Goal: Book appointment/travel/reservation

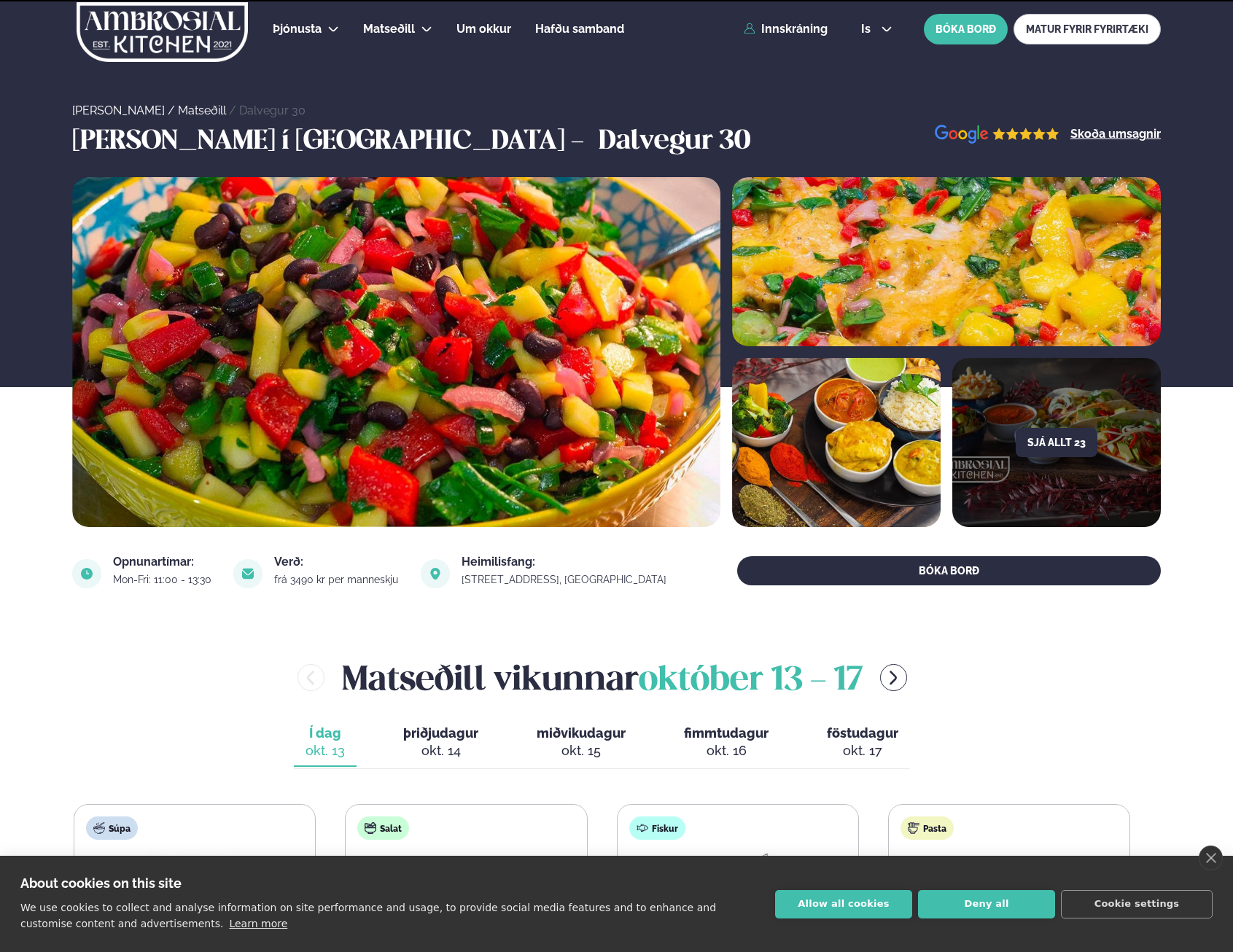
scroll to position [292, 0]
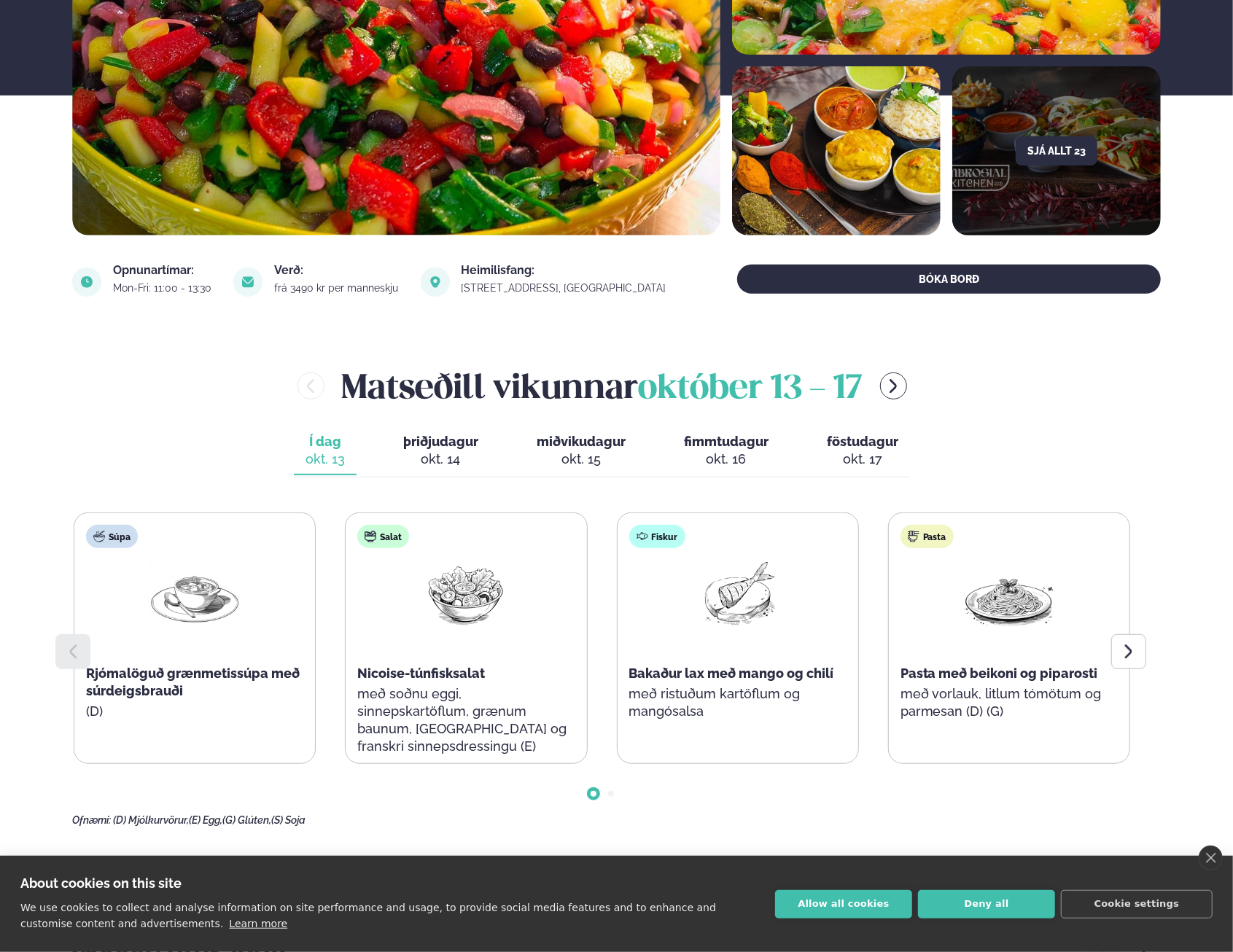
click at [1139, 651] on div at bounding box center [1128, 651] width 35 height 35
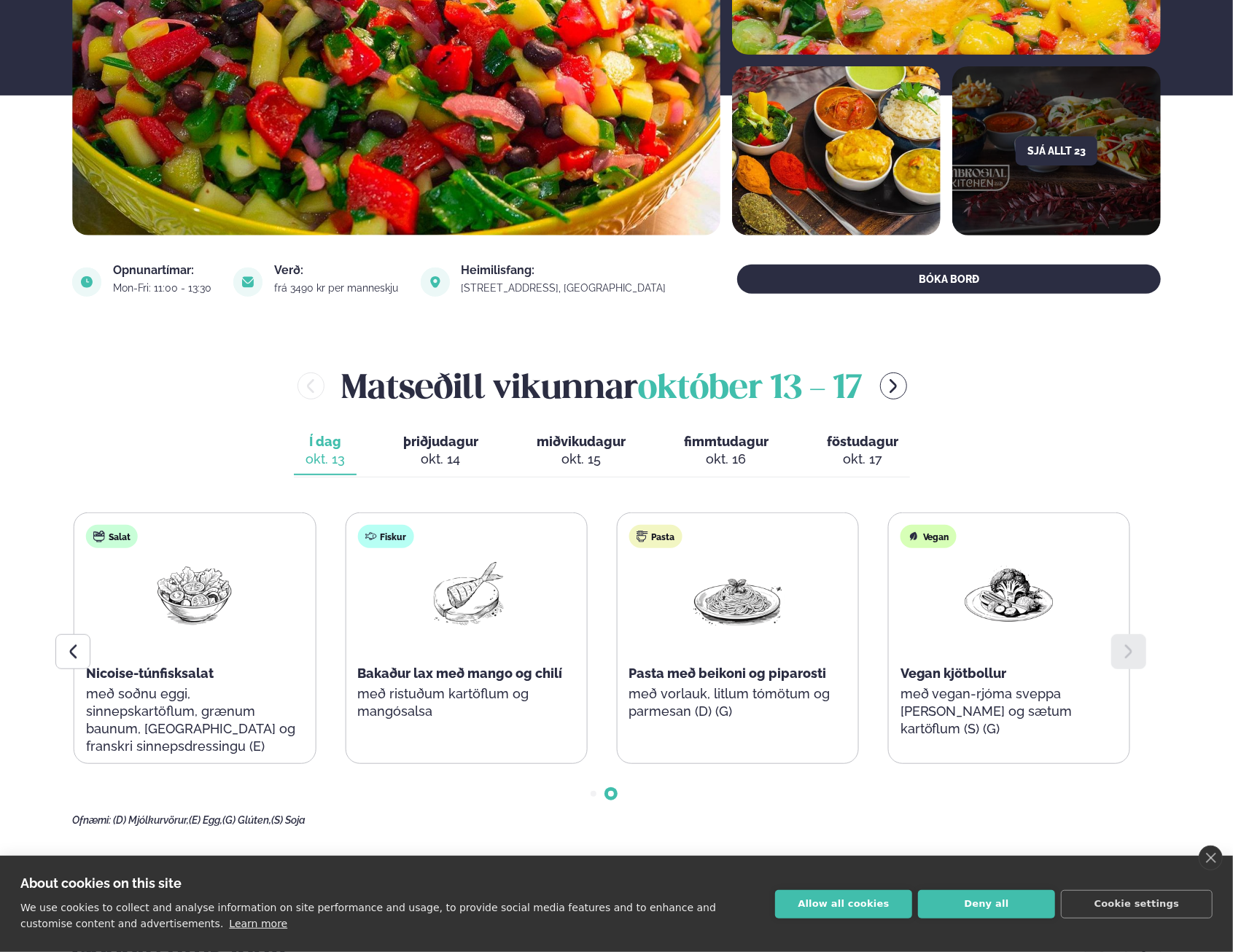
click at [448, 456] on div "okt. 14" at bounding box center [441, 459] width 75 height 18
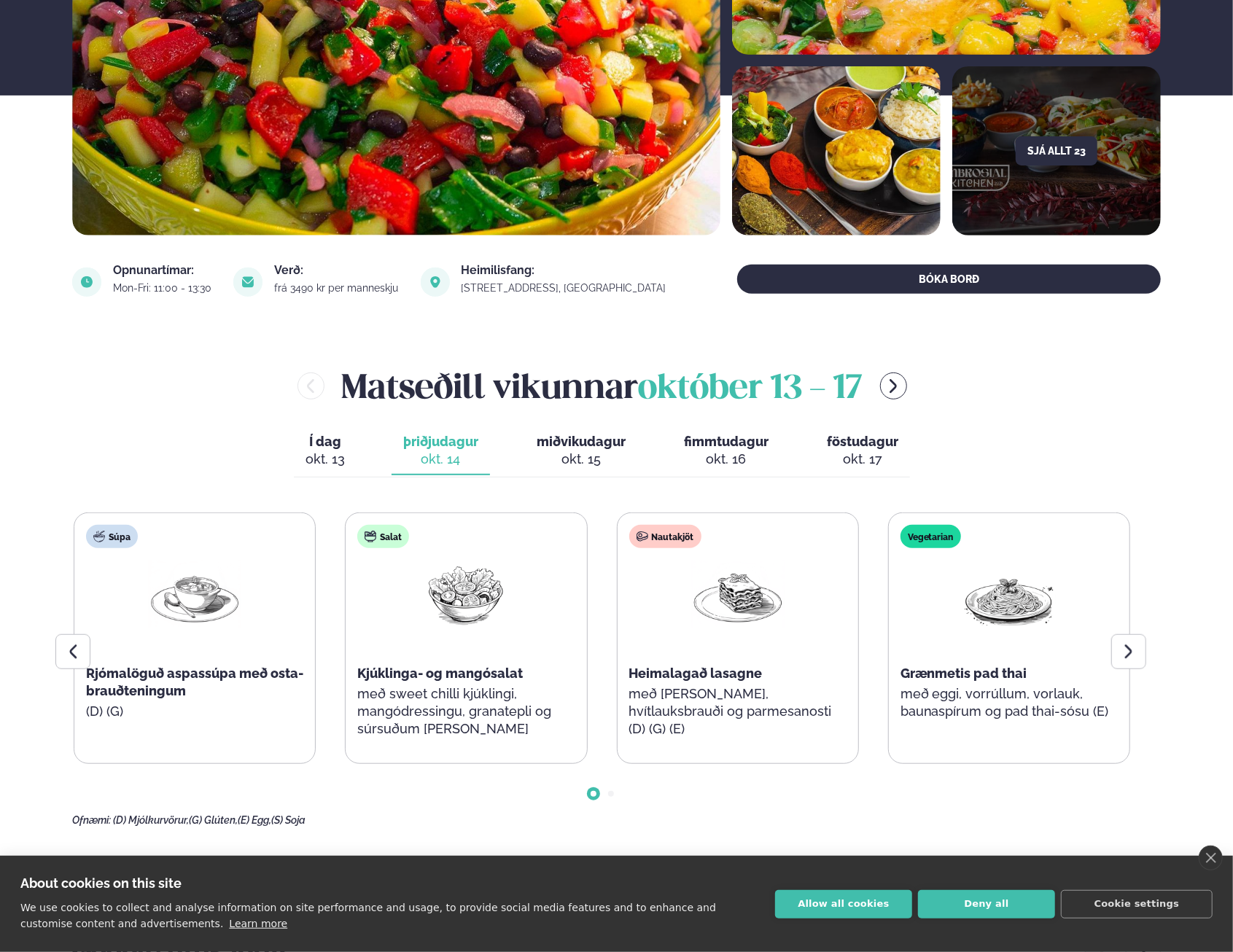
click at [1134, 659] on icon at bounding box center [1129, 652] width 18 height 18
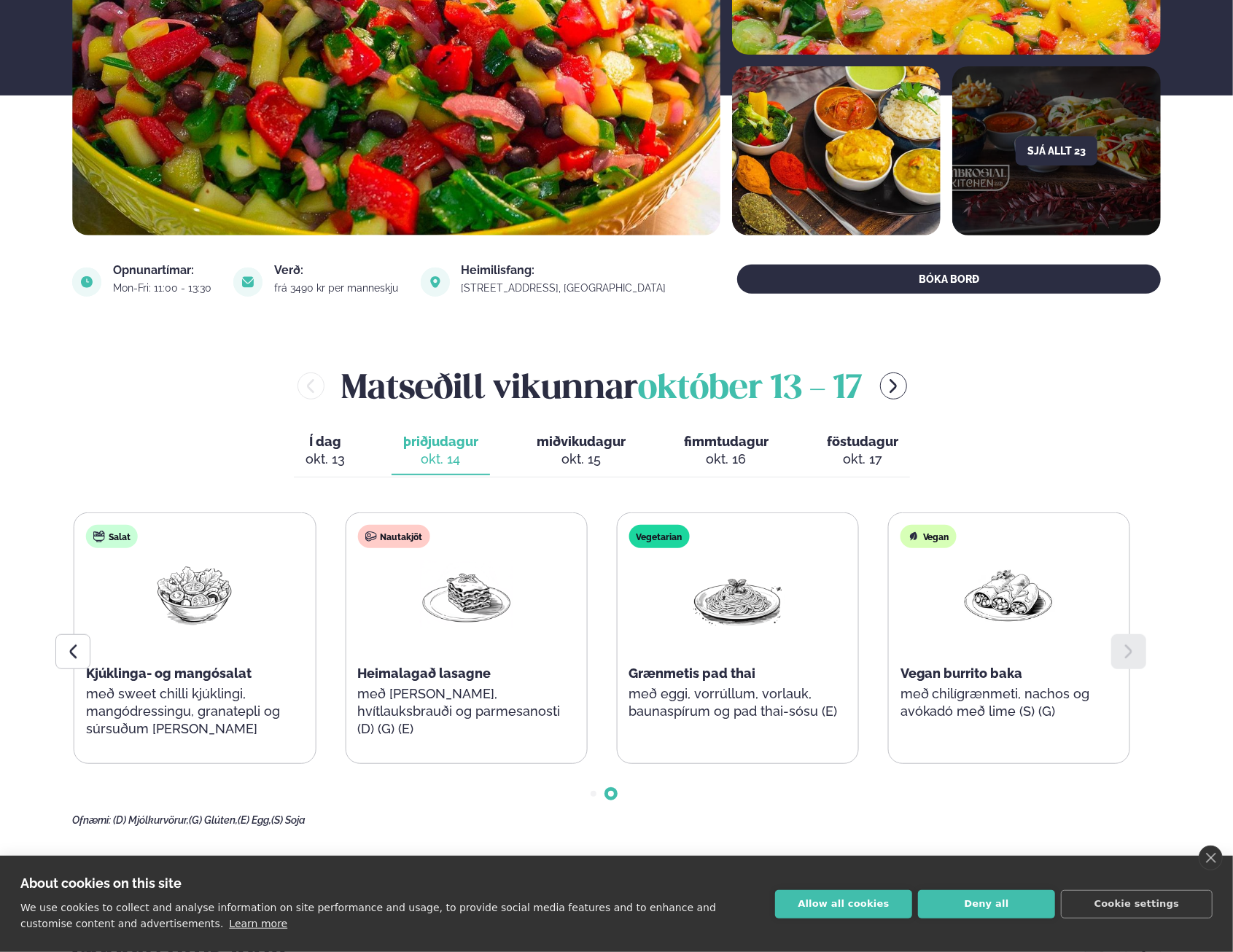
click at [592, 451] on div "okt. 15" at bounding box center [581, 459] width 89 height 18
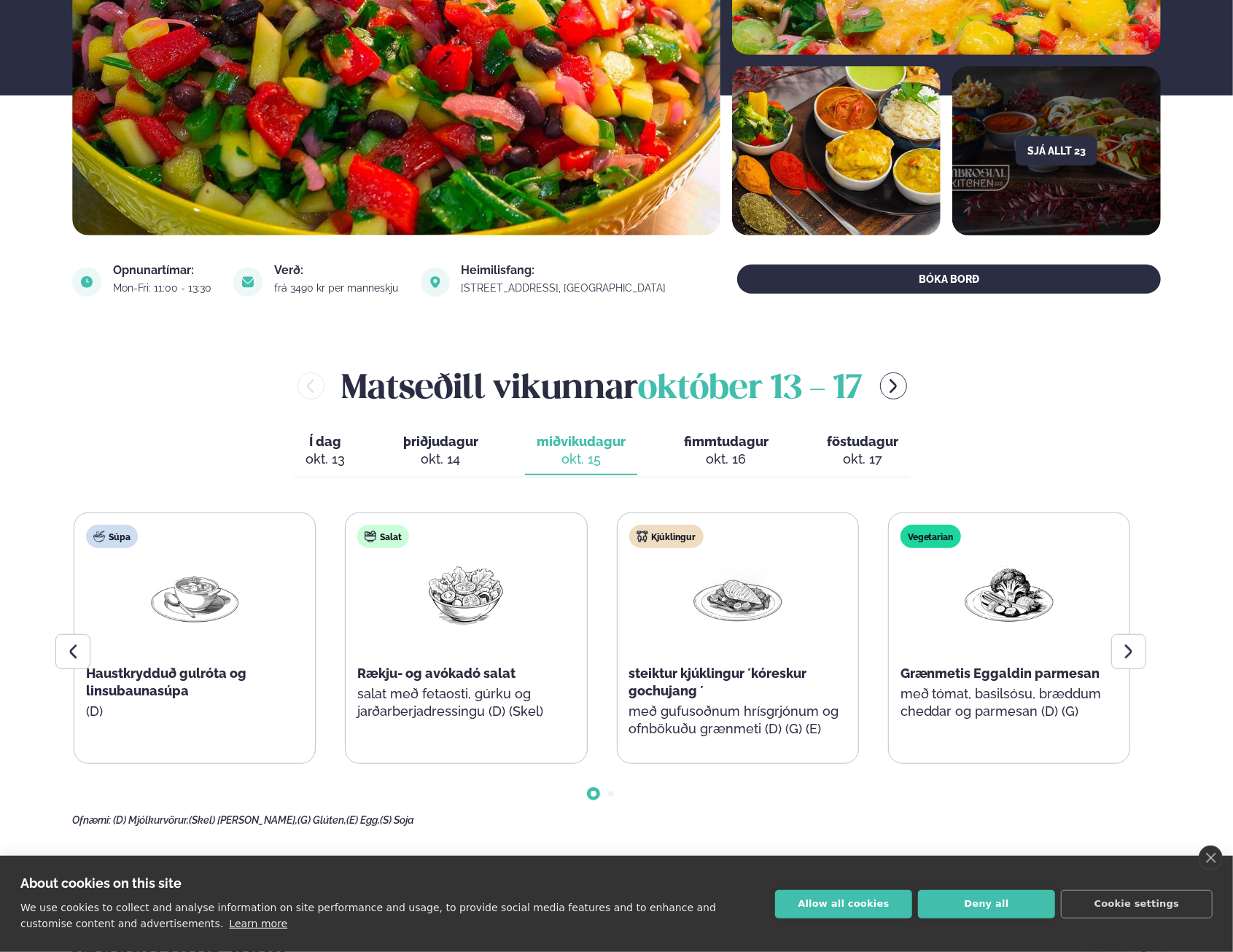
click at [1132, 653] on icon at bounding box center [1129, 652] width 18 height 18
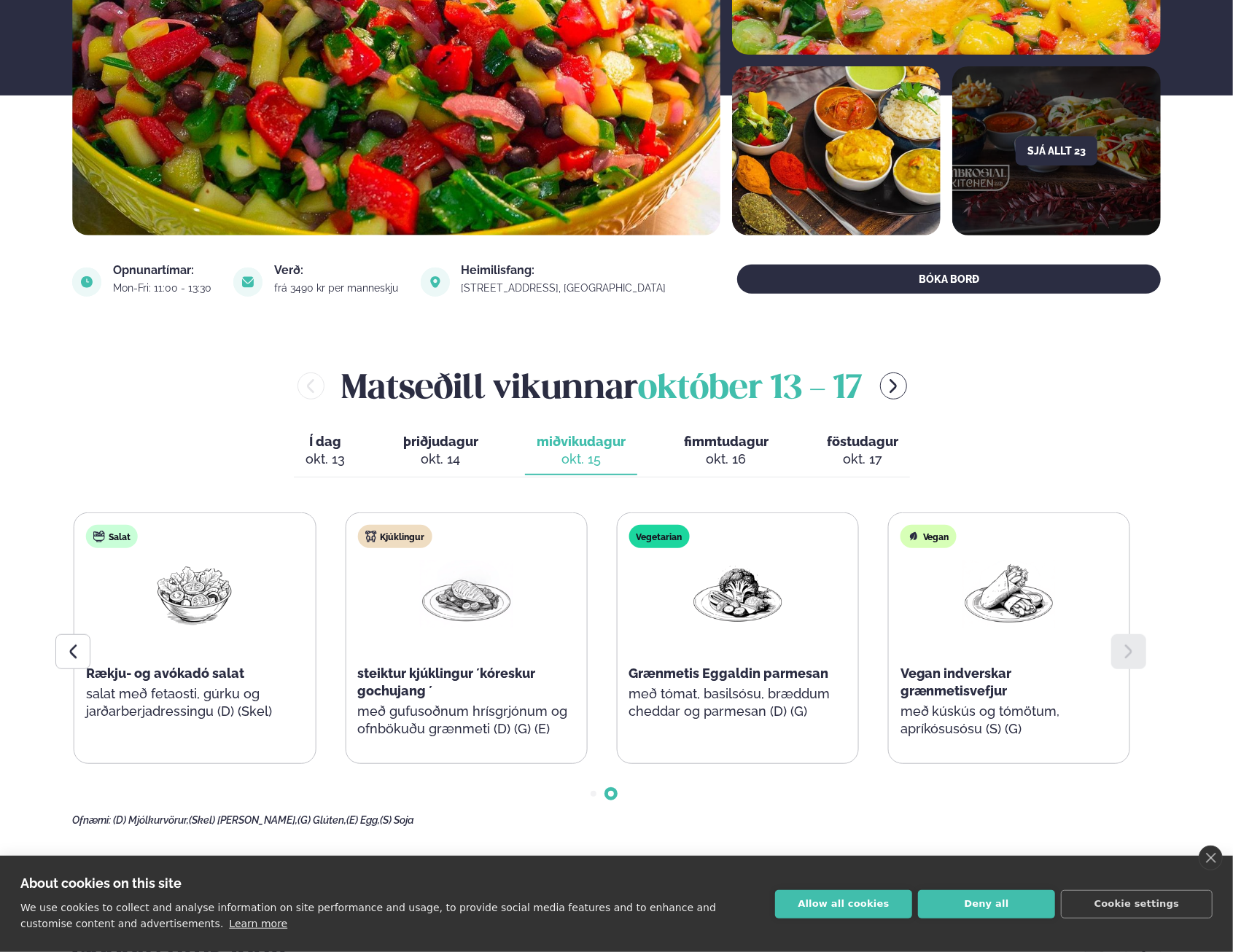
click at [87, 643] on div at bounding box center [73, 651] width 35 height 35
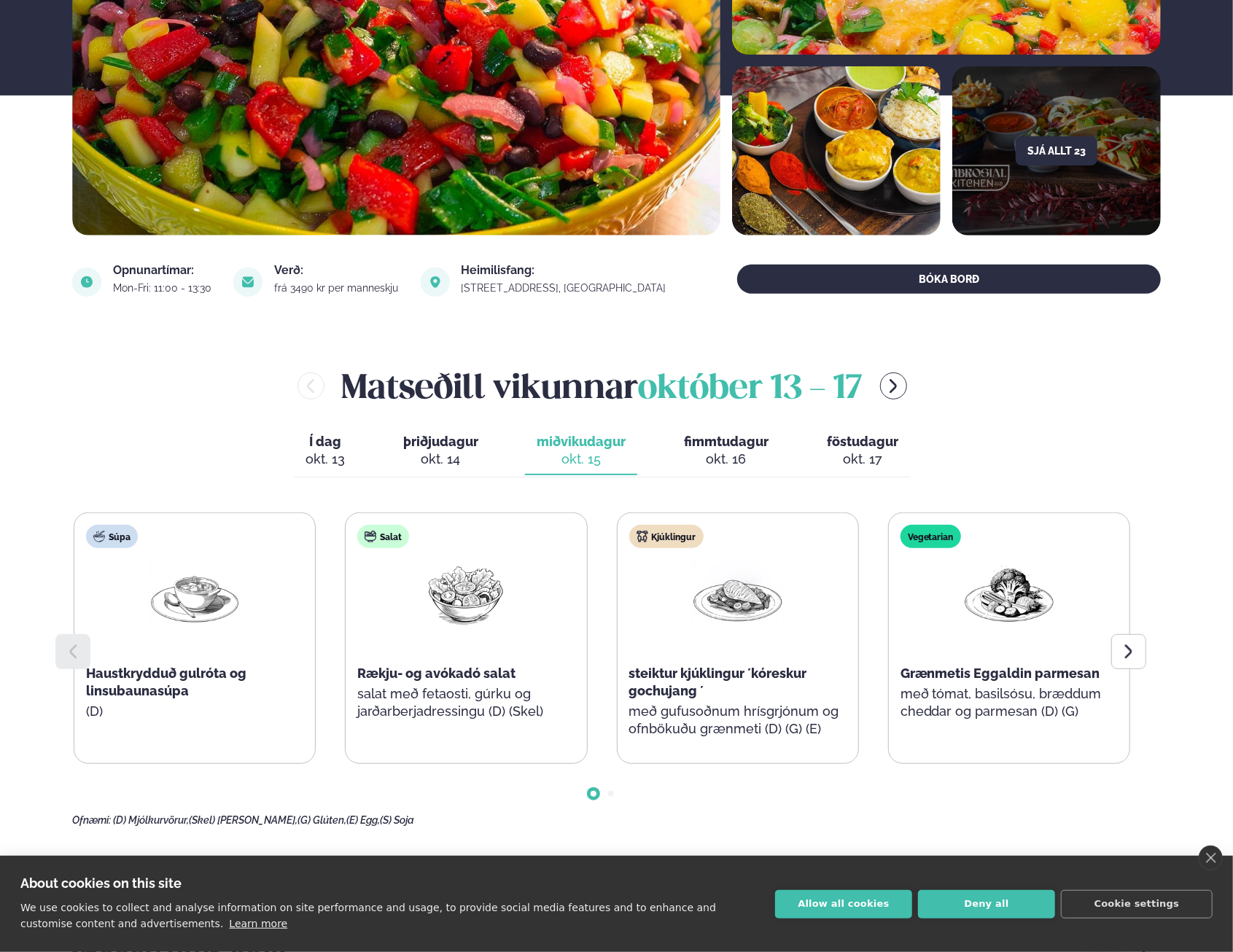
click at [741, 459] on div "okt. 16" at bounding box center [726, 459] width 85 height 18
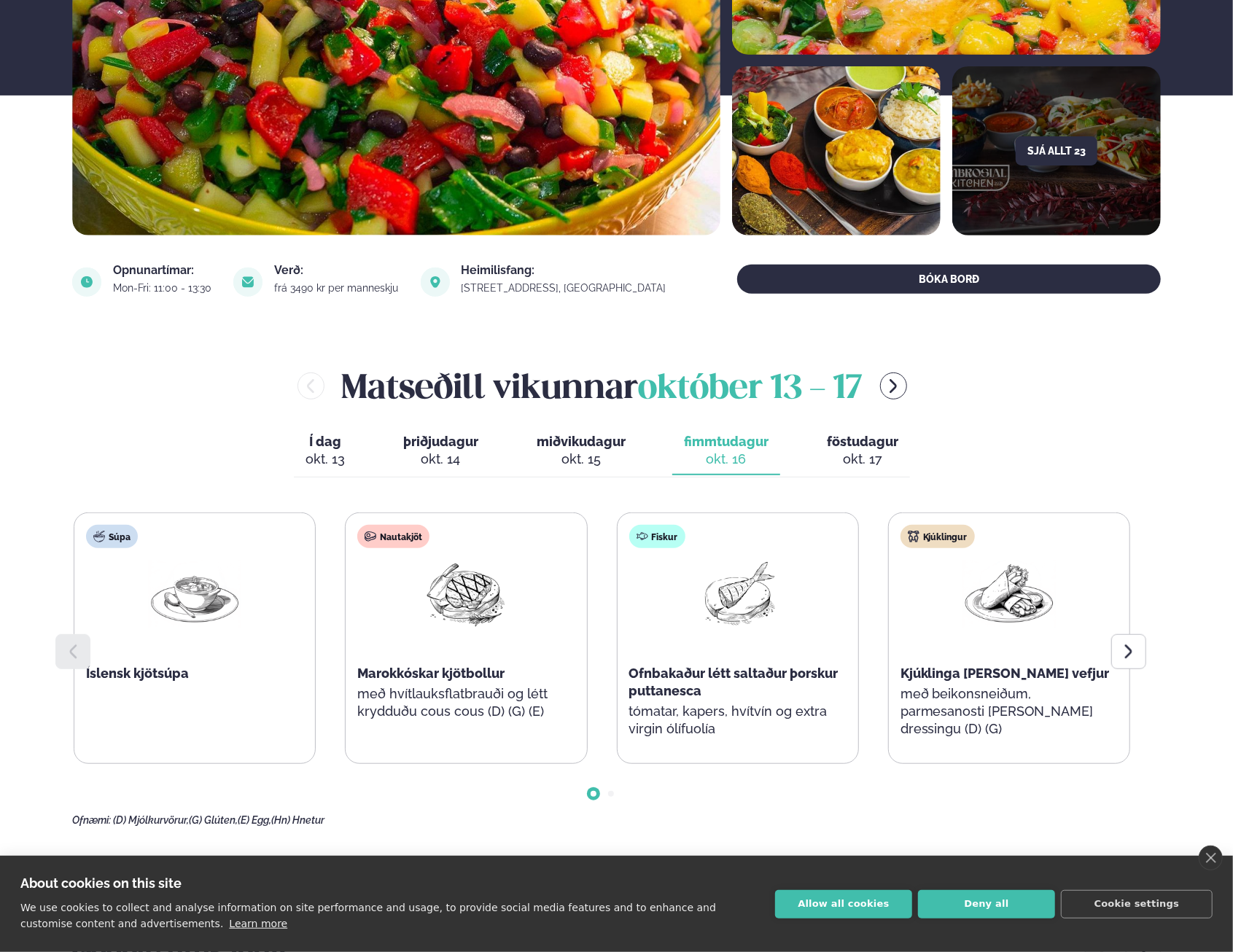
click at [1137, 655] on icon at bounding box center [1129, 652] width 18 height 18
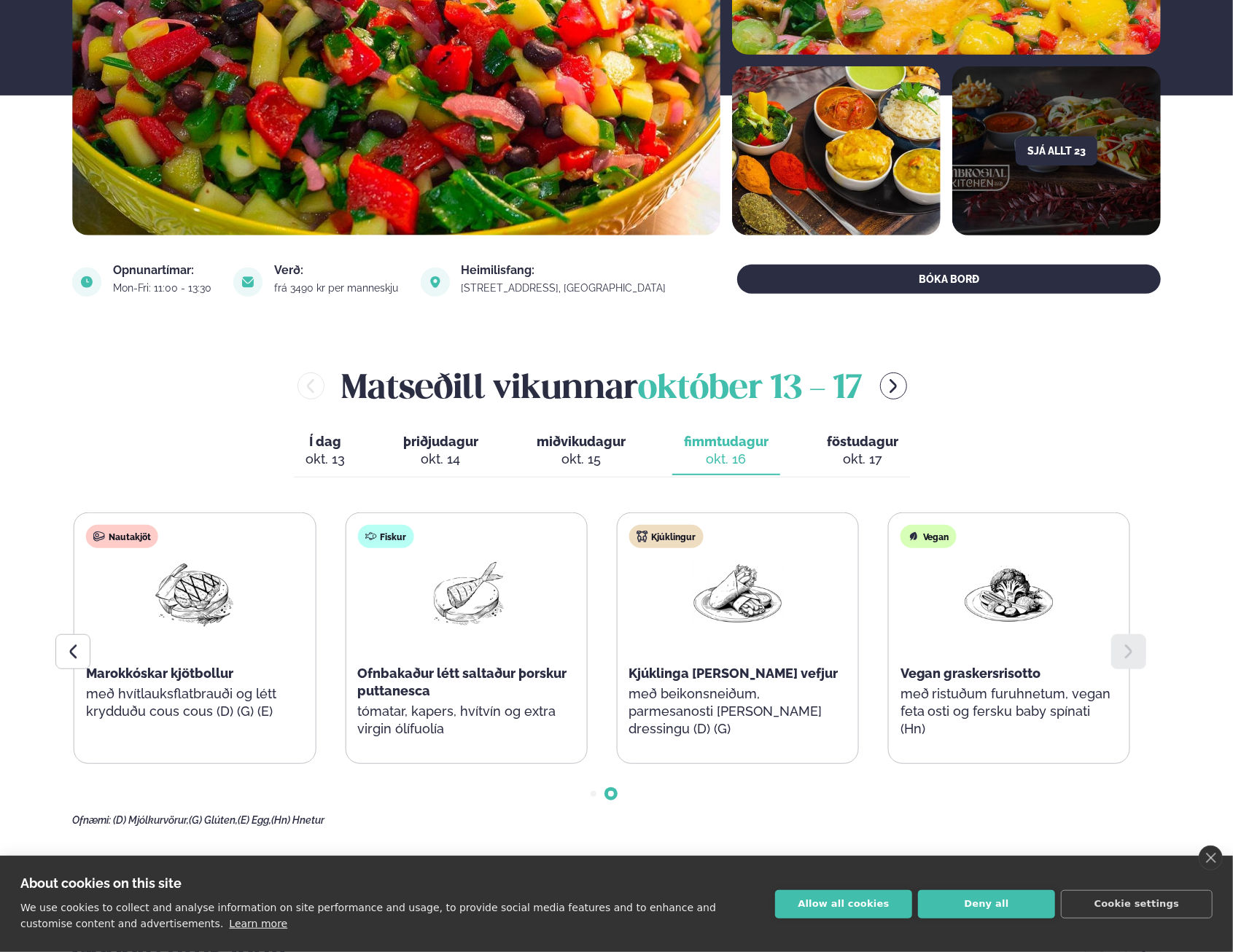
click at [885, 457] on div "okt. 17" at bounding box center [863, 459] width 72 height 18
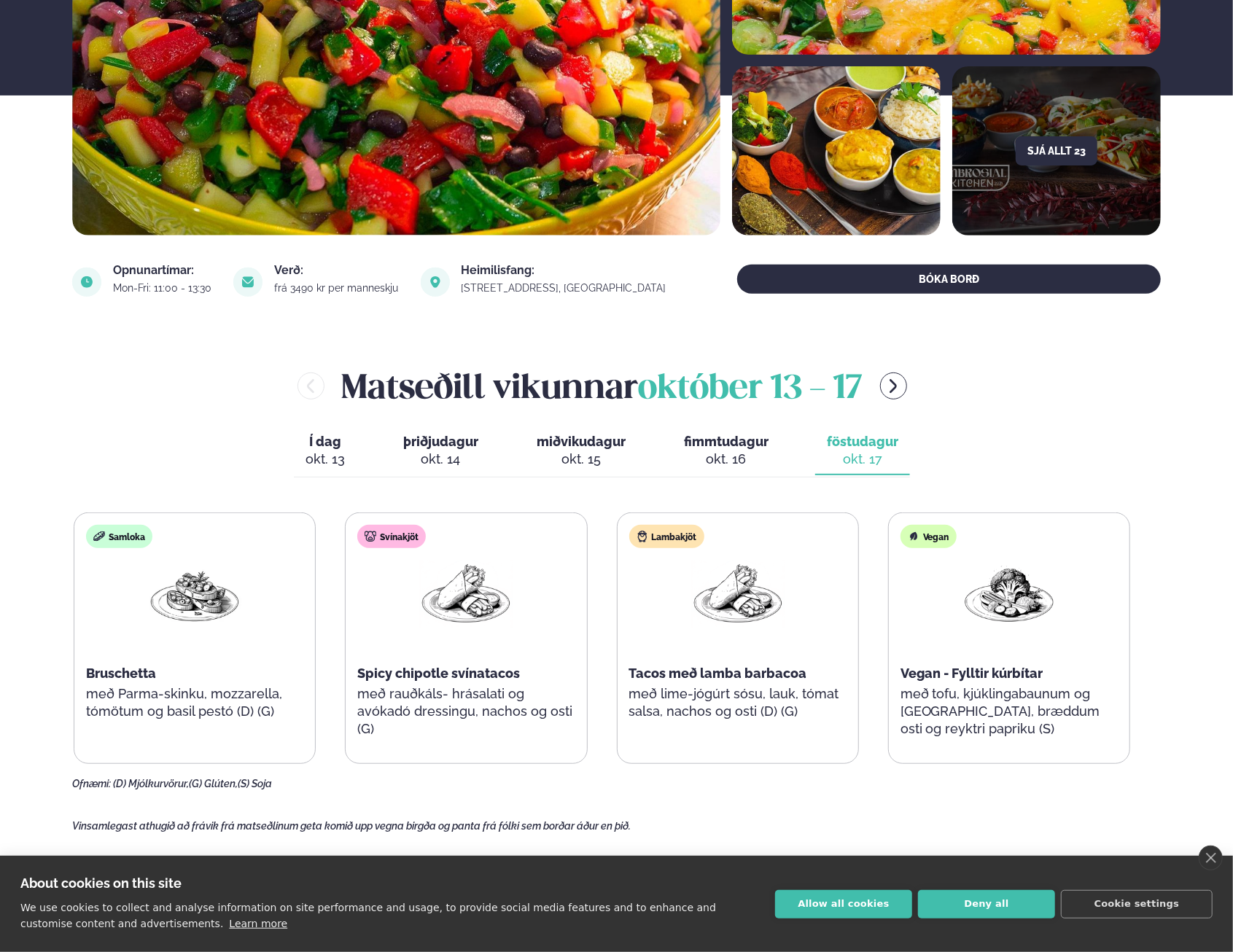
click at [1021, 895] on button "Deny all" at bounding box center [987, 905] width 137 height 29
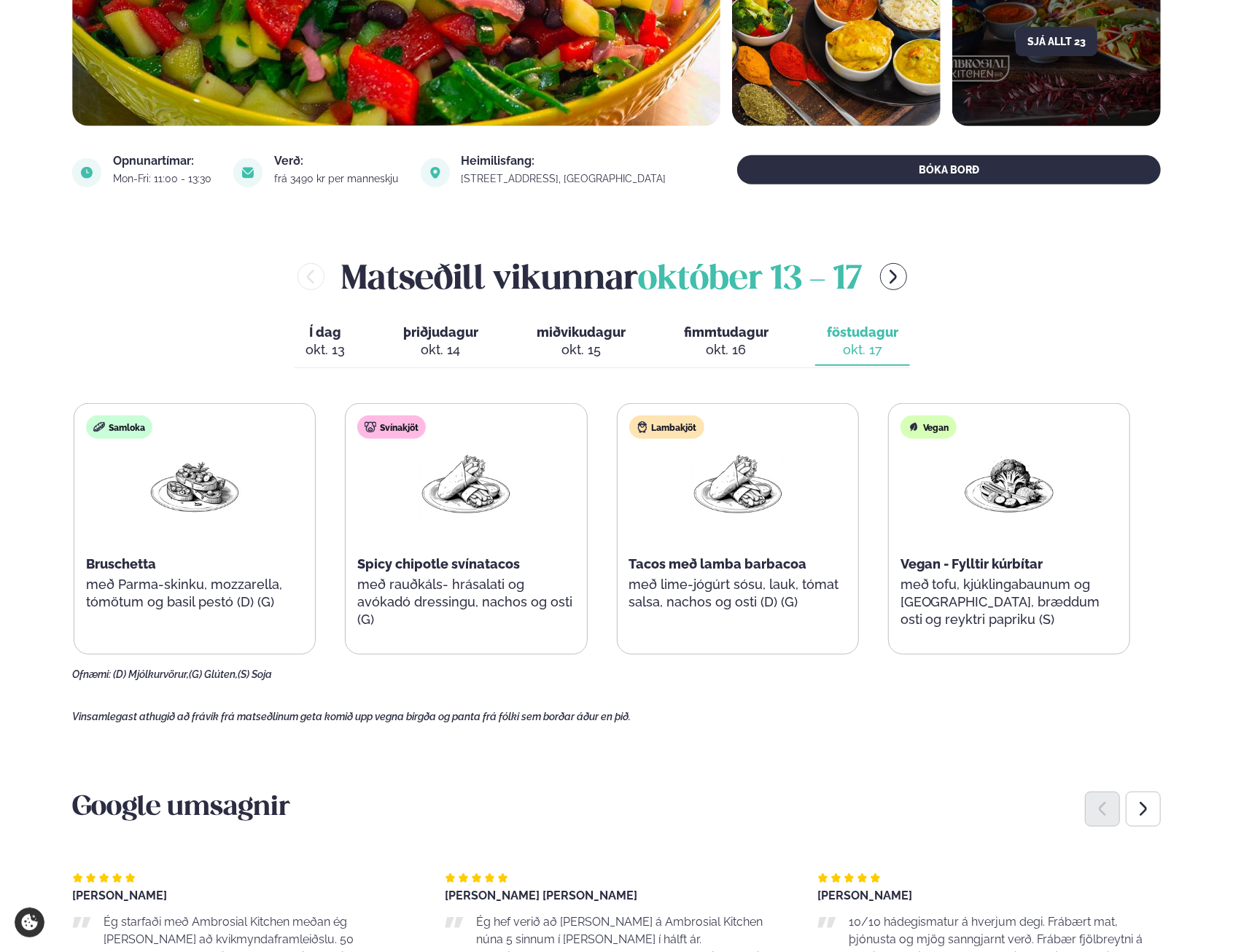
scroll to position [437, 0]
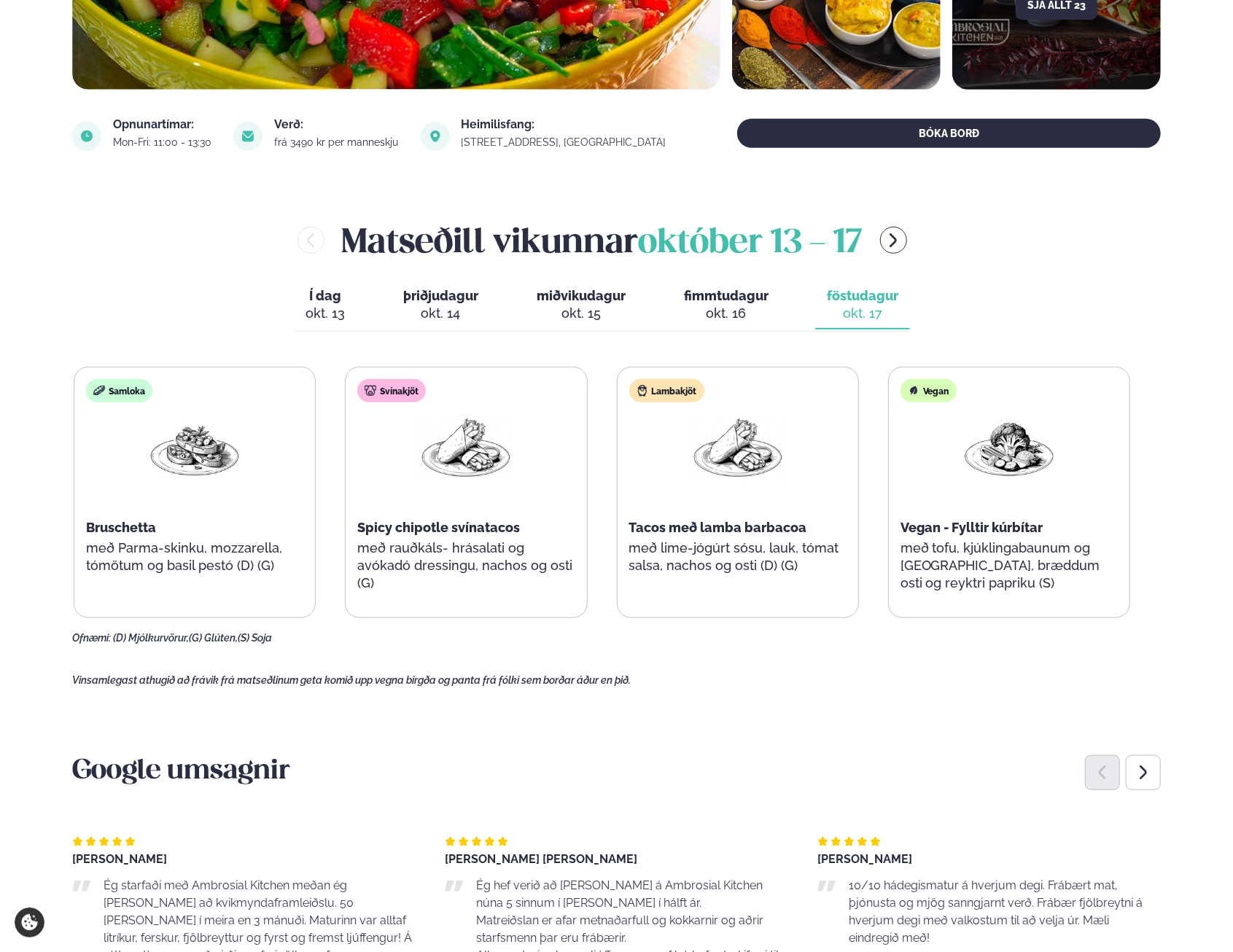
click at [324, 320] on div "okt. 13" at bounding box center [325, 314] width 40 height 18
